Goal: Transaction & Acquisition: Purchase product/service

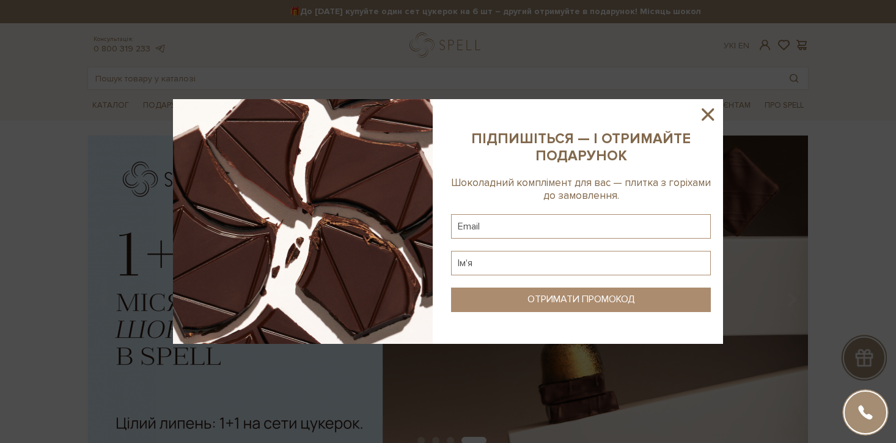
click at [709, 112] on icon at bounding box center [708, 114] width 12 height 12
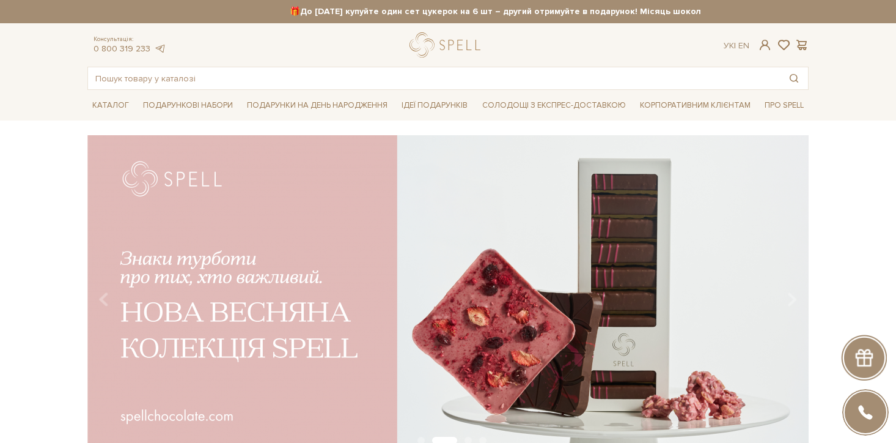
click at [860, 62] on header "🎁До 10 серпня купуйте один сет цукерок на 6 шт – другий отримуйте в подарунок! …" at bounding box center [448, 45] width 896 height 90
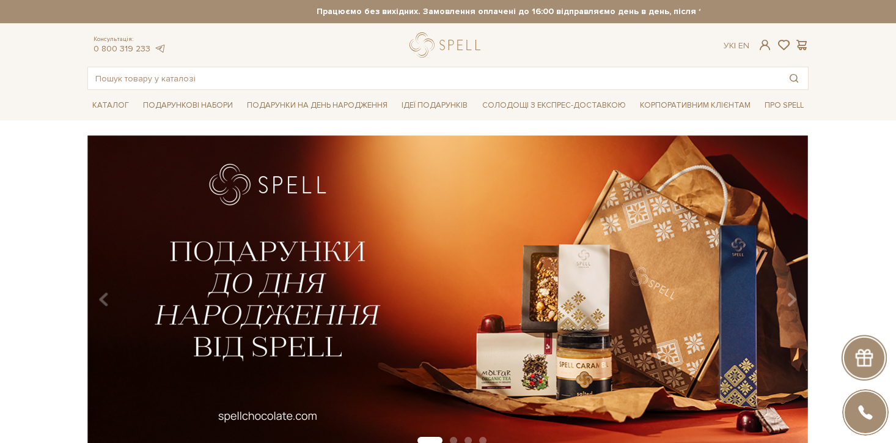
click at [836, 174] on div "slide 2 of 4" at bounding box center [448, 290] width 896 height 311
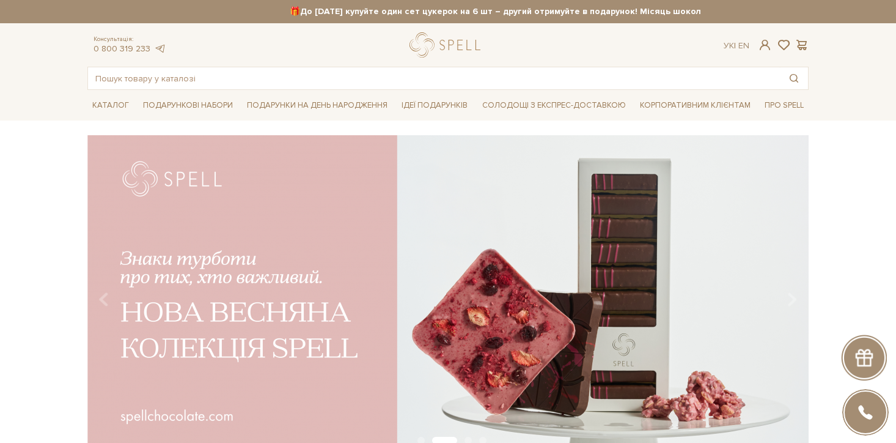
click at [892, 146] on div "slide 3 of 4" at bounding box center [448, 290] width 896 height 311
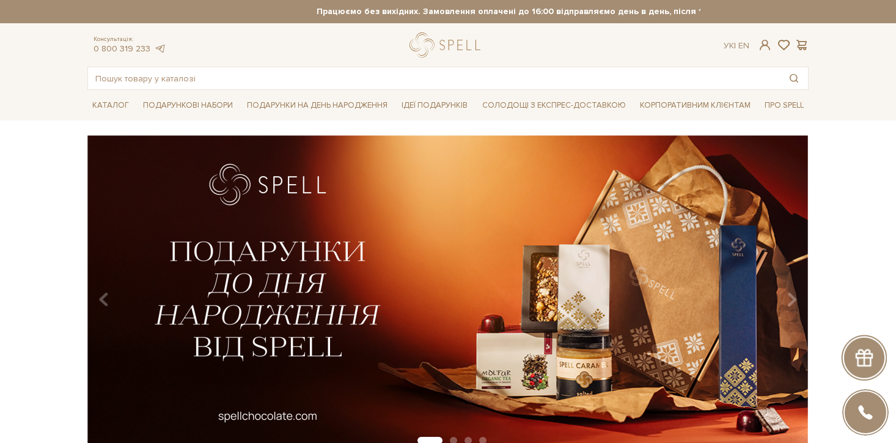
click at [15, 187] on div "slide 2 of 4" at bounding box center [448, 290] width 896 height 311
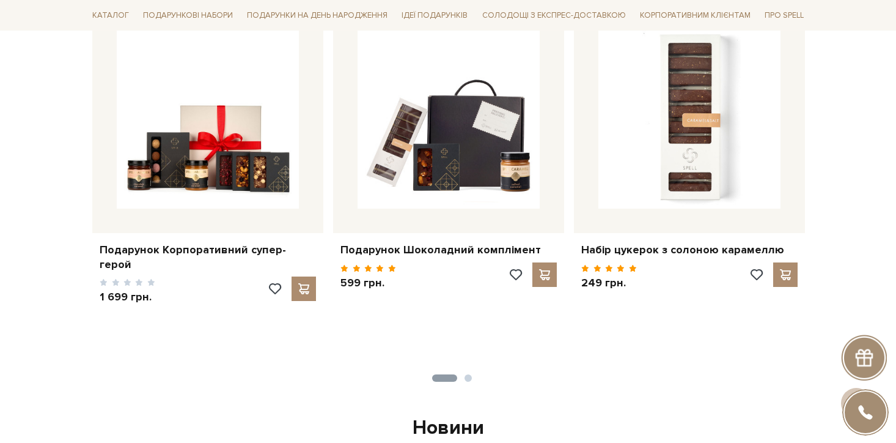
scroll to position [550, 0]
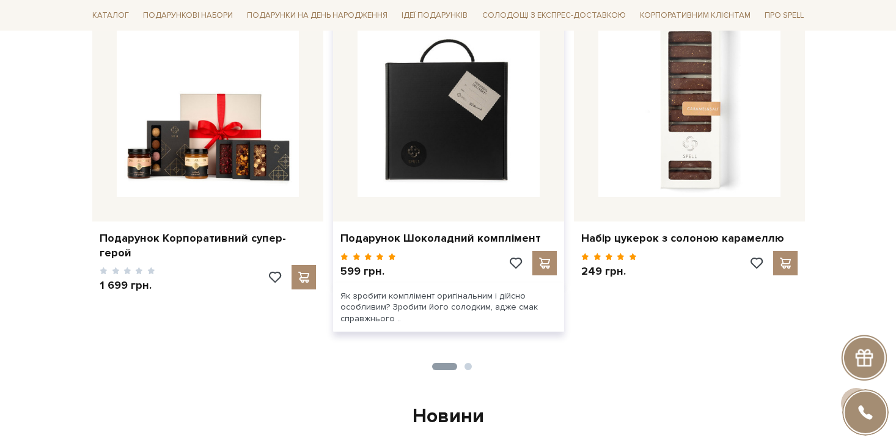
click at [459, 163] on img at bounding box center [449, 106] width 182 height 182
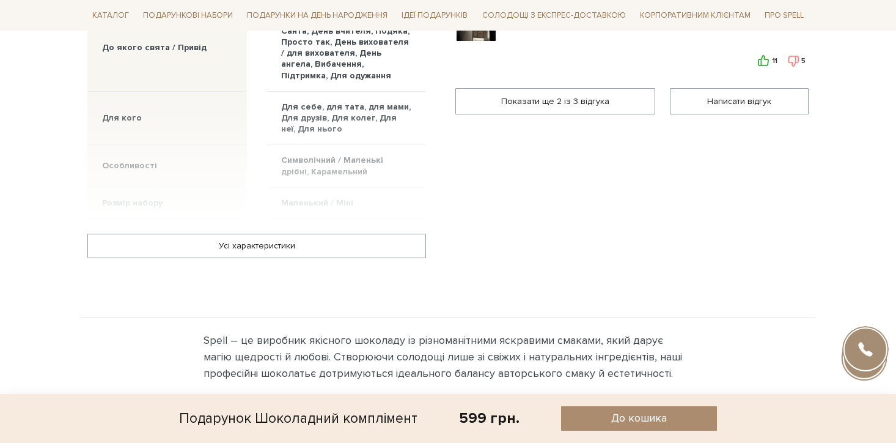
scroll to position [867, 0]
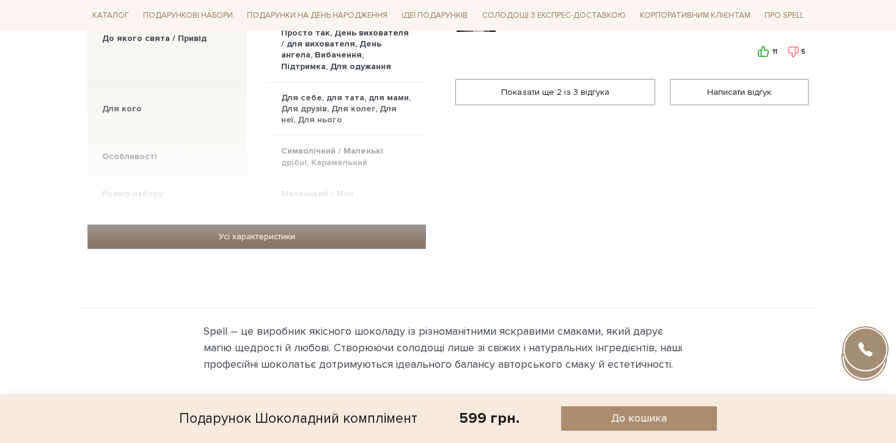
click at [352, 234] on link "Усі характеристики" at bounding box center [256, 236] width 337 height 23
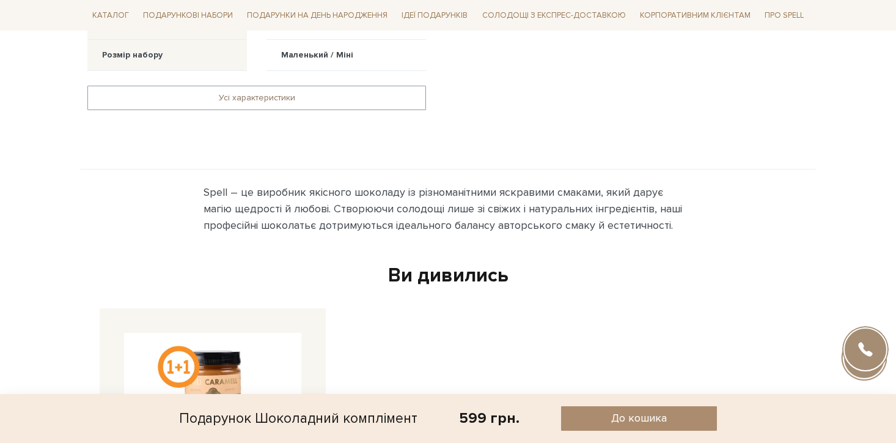
scroll to position [916, 0]
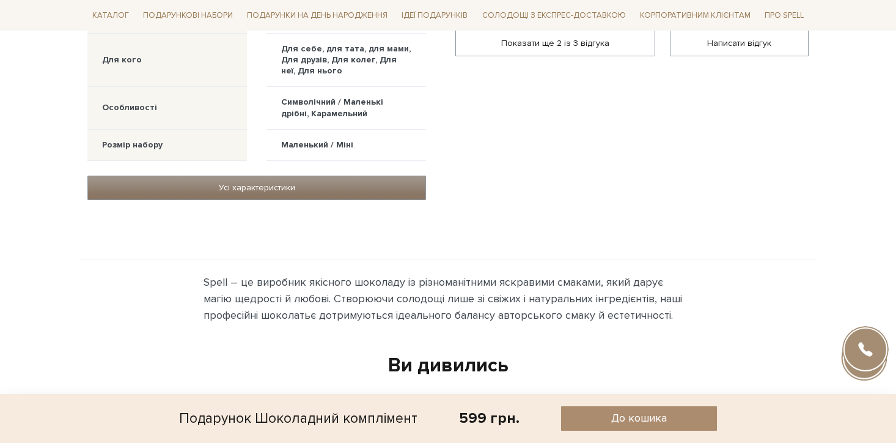
click at [315, 192] on link "Усі характеристики" at bounding box center [256, 187] width 337 height 23
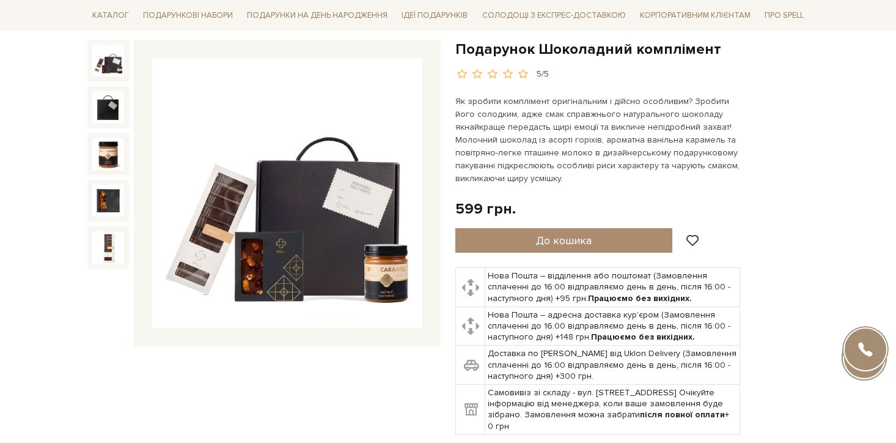
scroll to position [0, 0]
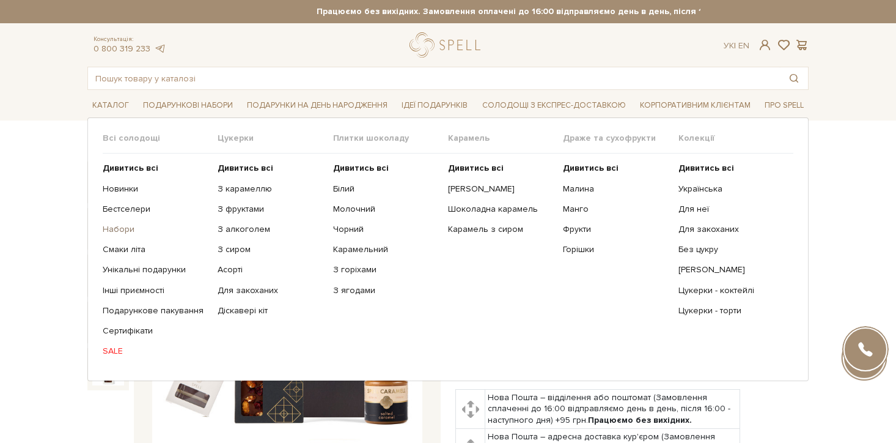
click at [116, 231] on link "Набори" at bounding box center [156, 229] width 106 height 11
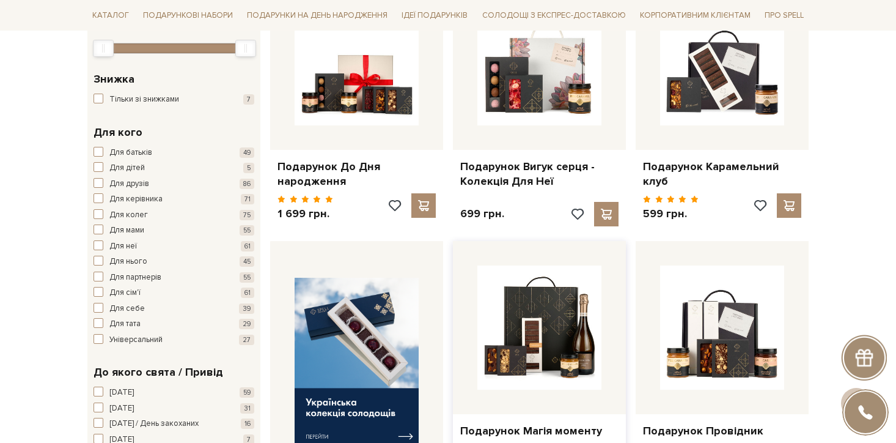
scroll to position [466, 0]
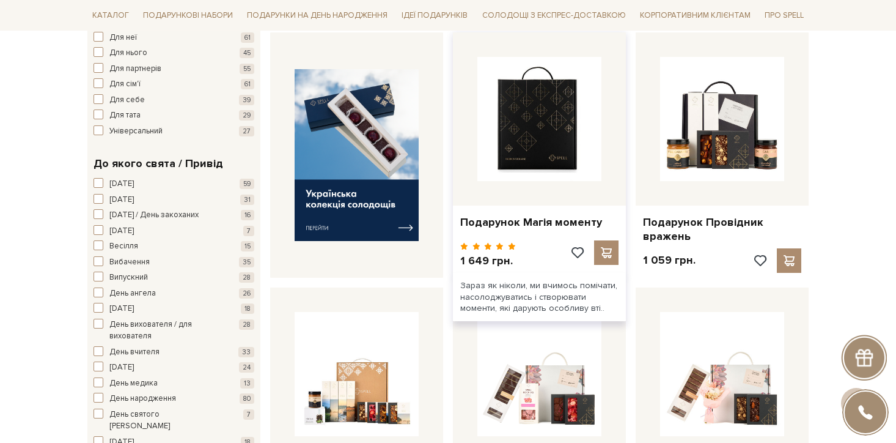
click at [533, 123] on img at bounding box center [539, 119] width 124 height 124
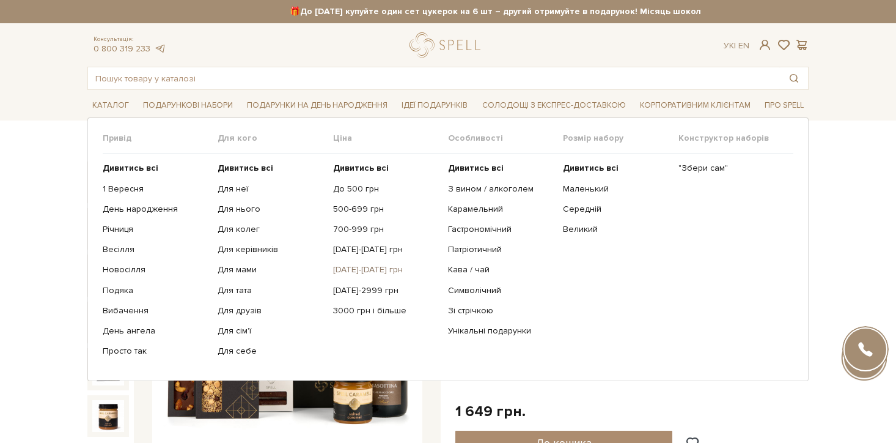
click at [357, 268] on link "[DATE]-[DATE] грн" at bounding box center [386, 269] width 106 height 11
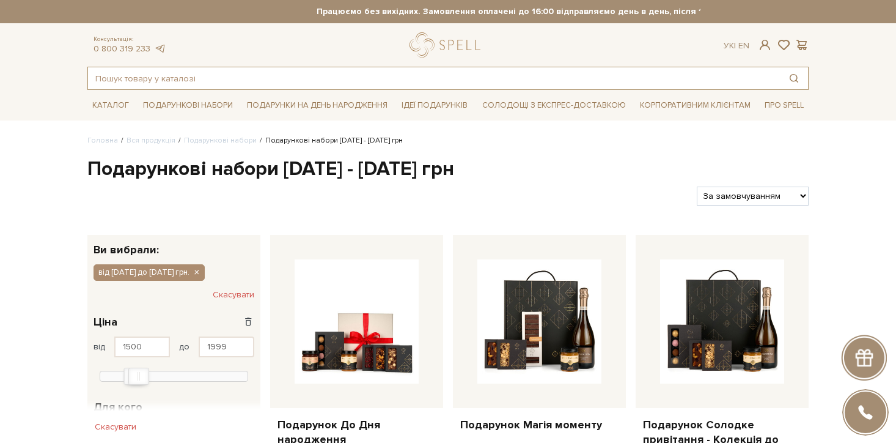
click at [234, 77] on input "text" at bounding box center [434, 78] width 692 height 22
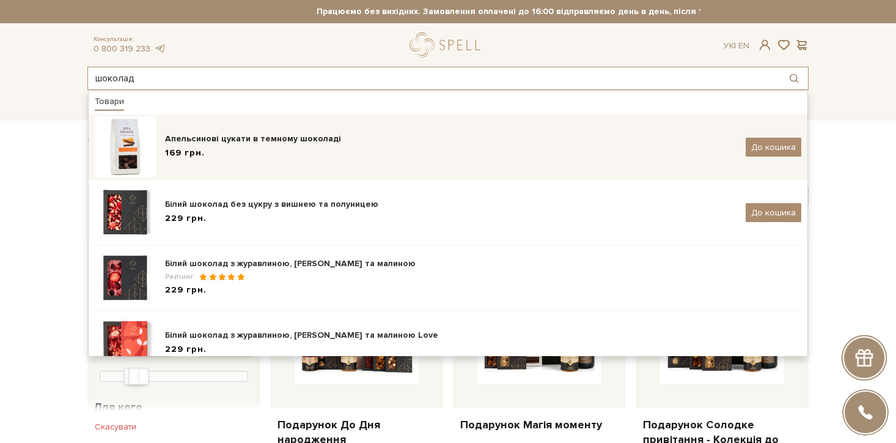
type input "шоколад"
click at [323, 155] on div "169 грн." at bounding box center [451, 153] width 572 height 13
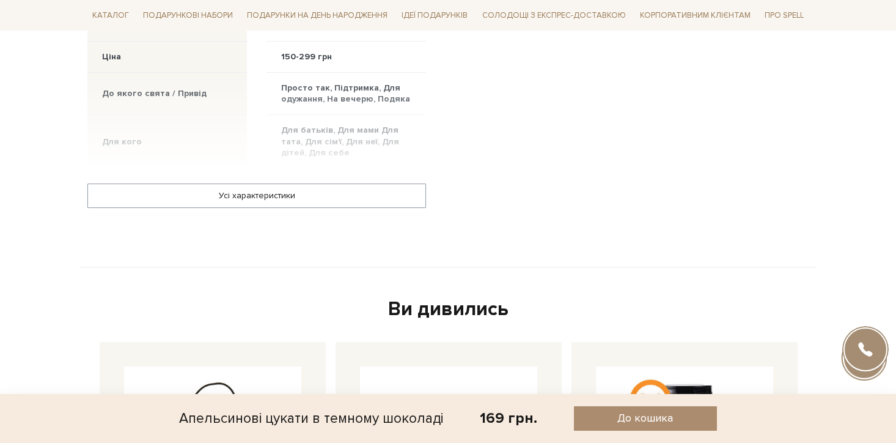
scroll to position [1084, 0]
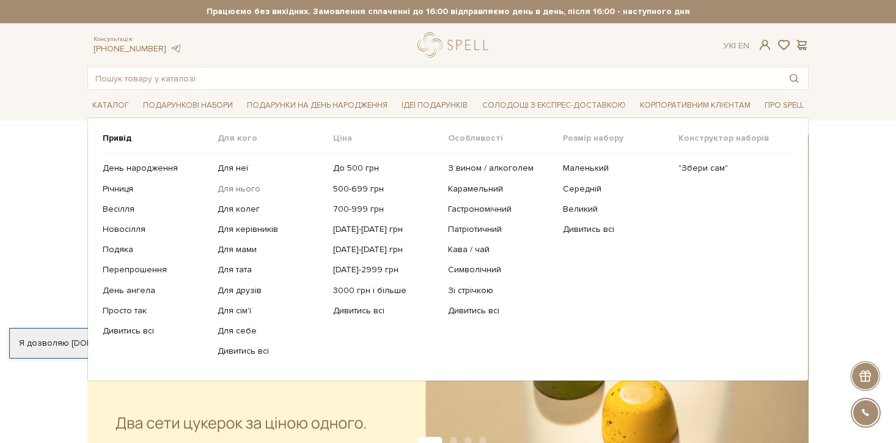
click at [229, 191] on link "Для нього" at bounding box center [271, 188] width 106 height 11
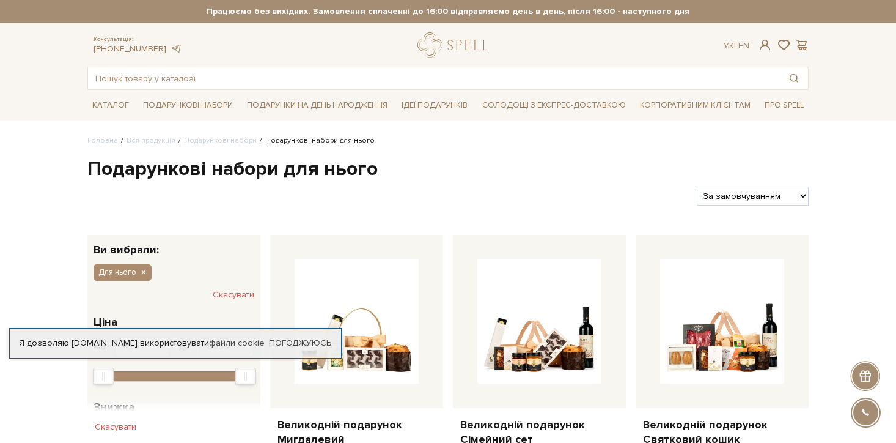
scroll to position [160, 0]
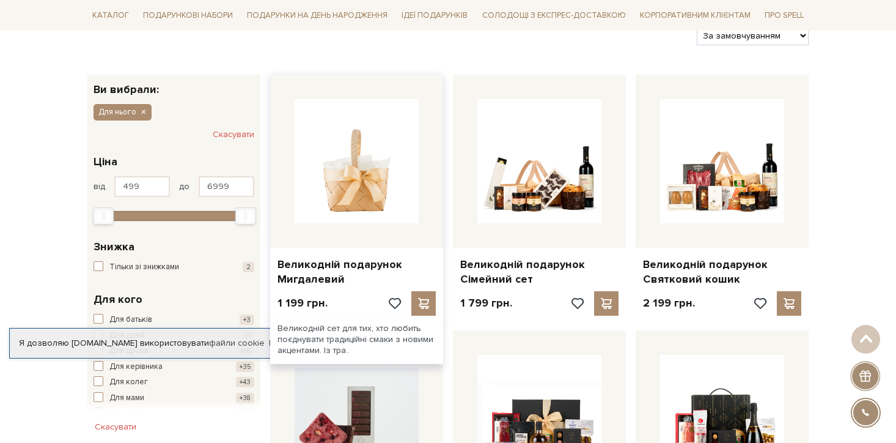
click at [389, 140] on img at bounding box center [357, 161] width 124 height 124
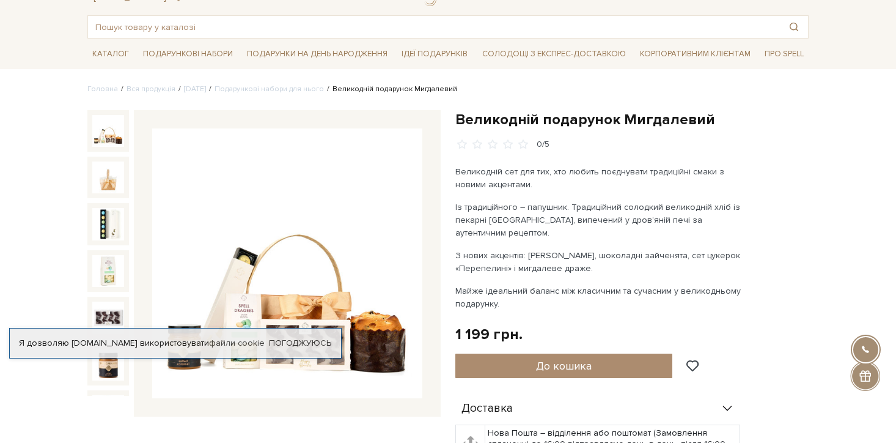
scroll to position [35, 0]
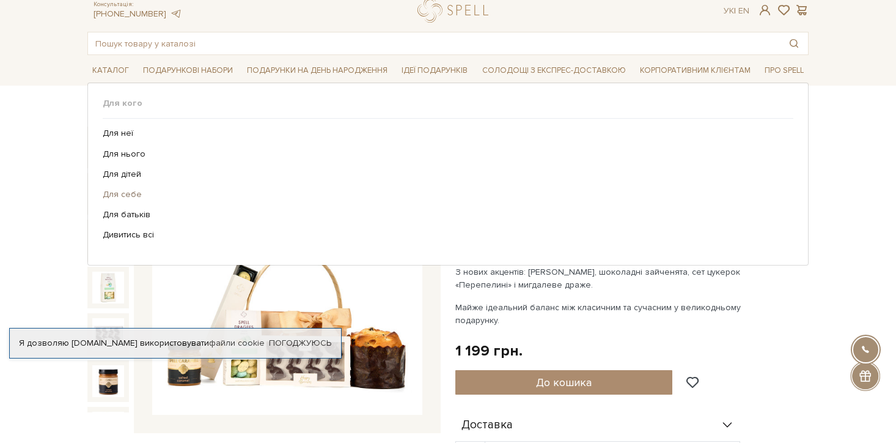
click at [123, 195] on link "Для себе" at bounding box center [444, 194] width 682 height 11
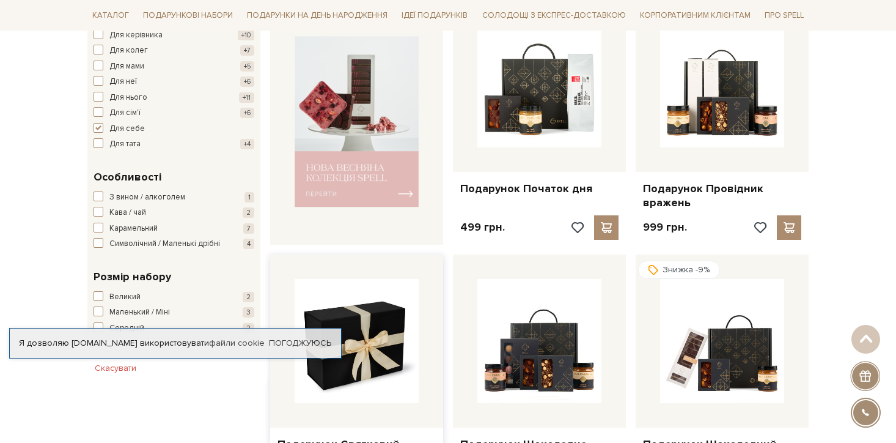
scroll to position [473, 0]
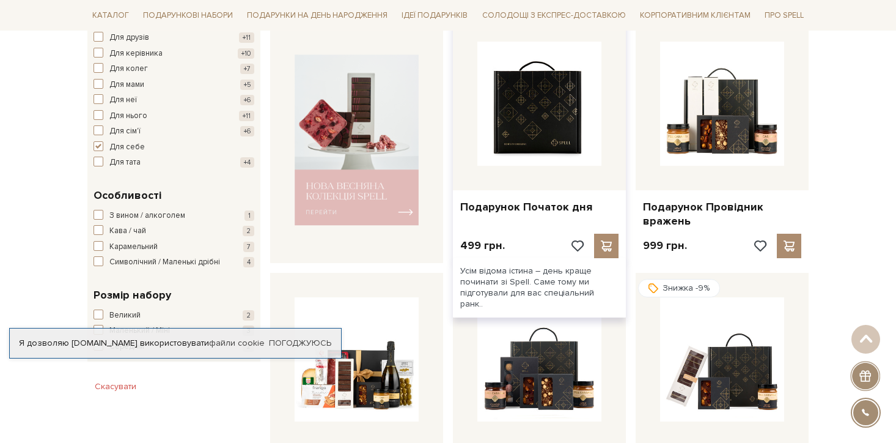
click at [509, 117] on img at bounding box center [539, 104] width 124 height 124
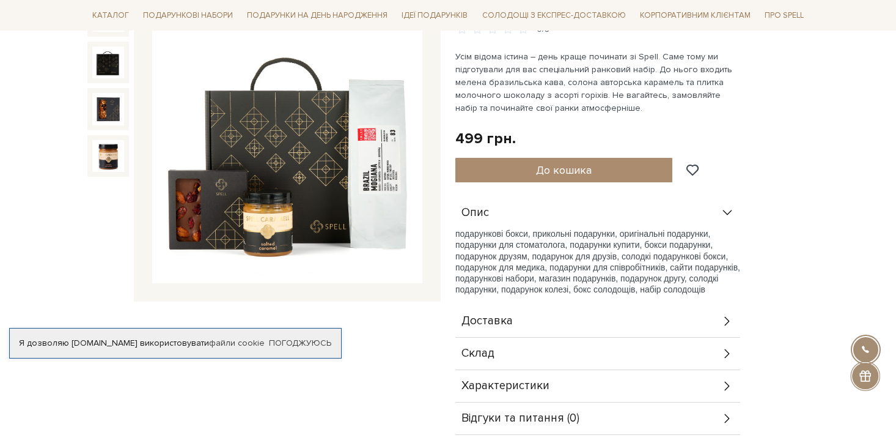
scroll to position [232, 0]
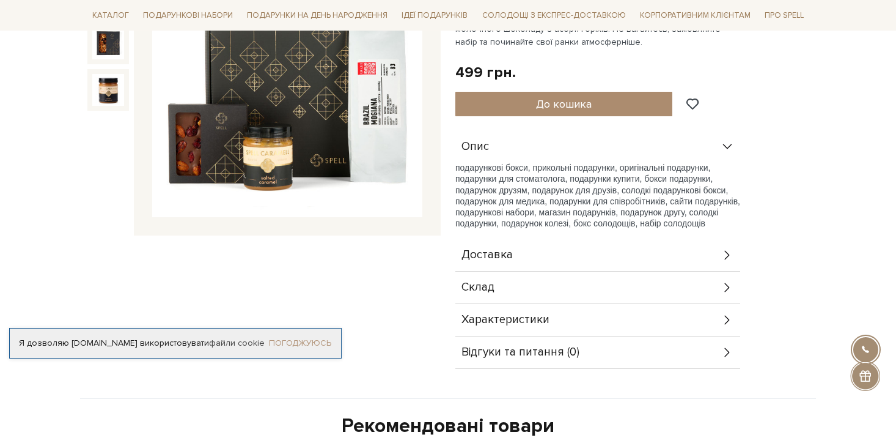
click at [317, 341] on link "Погоджуюсь" at bounding box center [300, 342] width 62 height 11
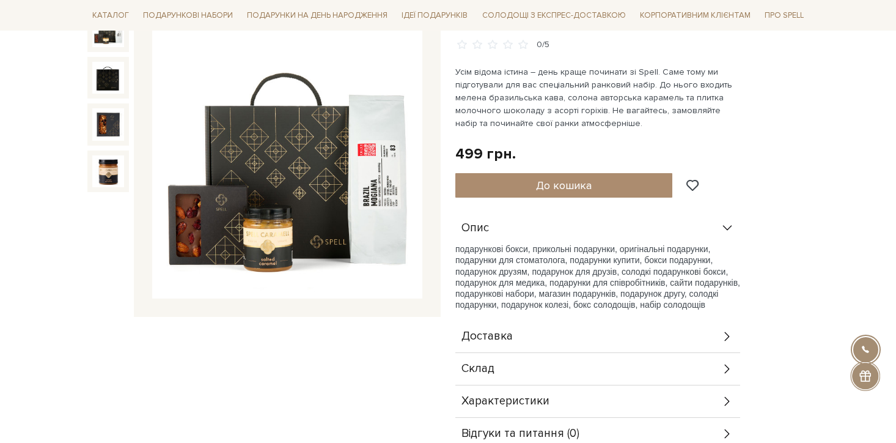
scroll to position [91, 0]
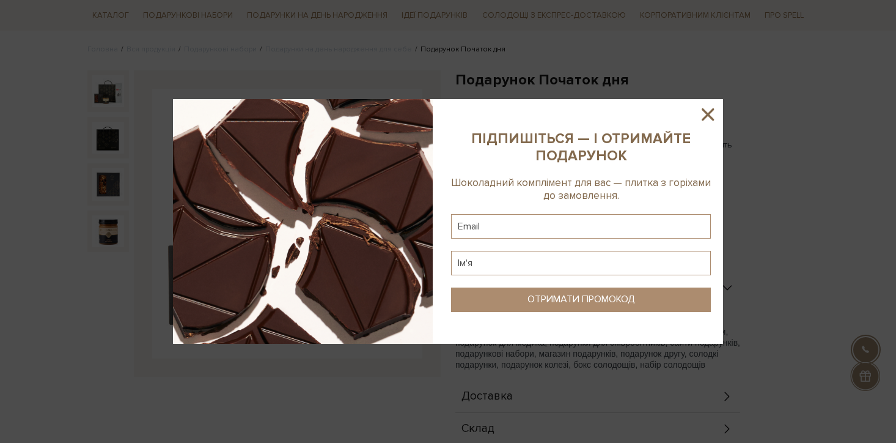
click at [710, 111] on icon at bounding box center [708, 114] width 21 height 21
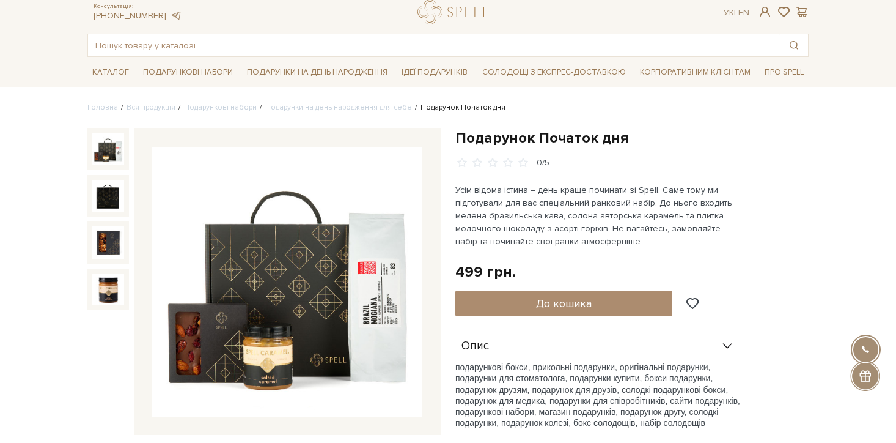
scroll to position [0, 0]
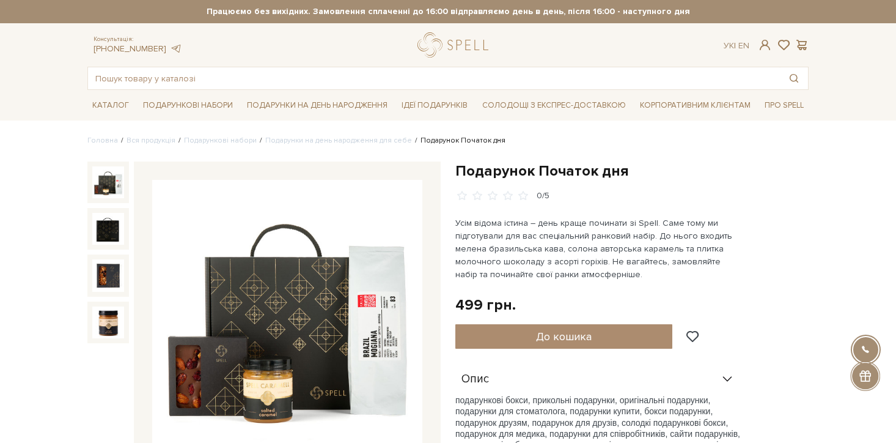
click at [541, 167] on h1 "Подарунок Початок дня" at bounding box center [631, 170] width 353 height 19
click at [686, 173] on h1 "Подарунок Початок дня" at bounding box center [631, 170] width 353 height 19
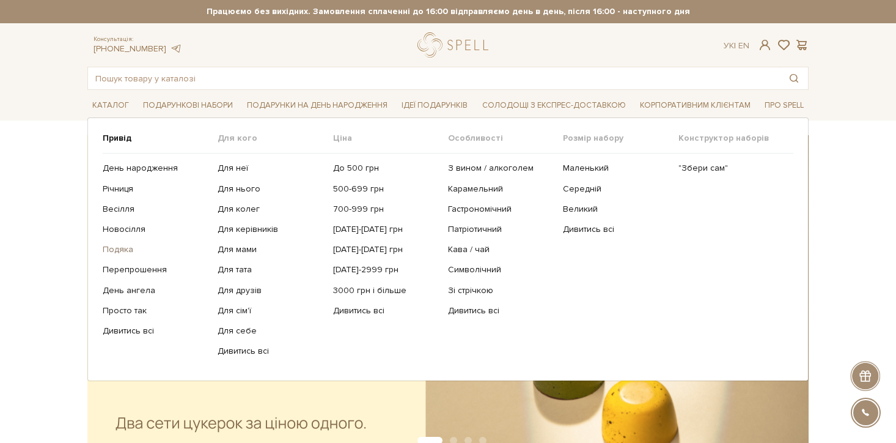
click at [123, 248] on link "Подяка" at bounding box center [156, 249] width 106 height 11
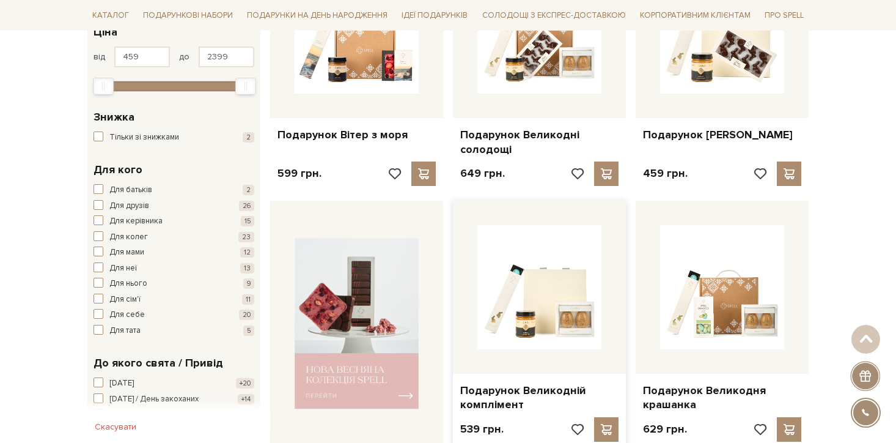
scroll to position [559, 0]
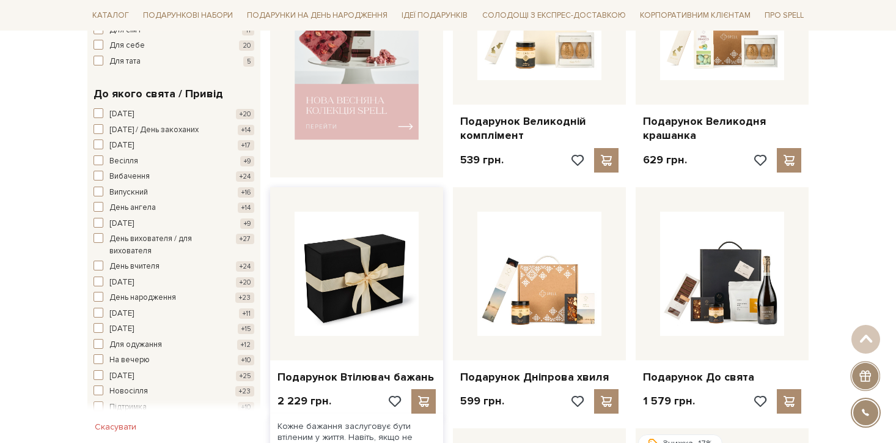
click at [370, 279] on img at bounding box center [357, 274] width 124 height 124
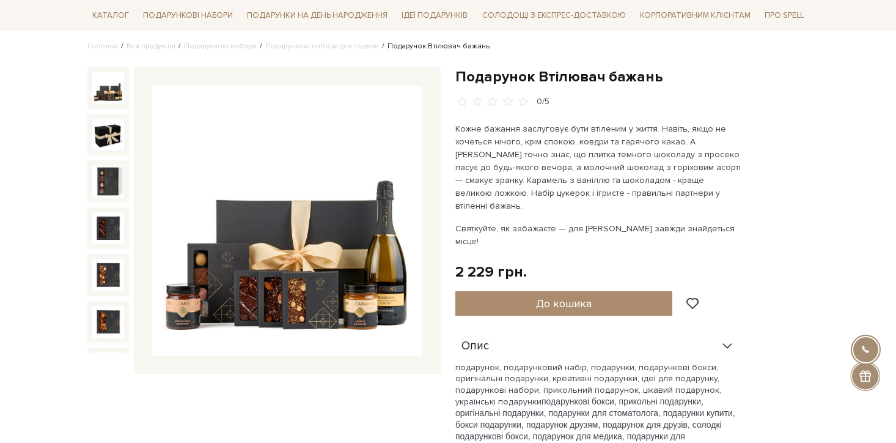
scroll to position [97, 0]
